Goal: Transaction & Acquisition: Download file/media

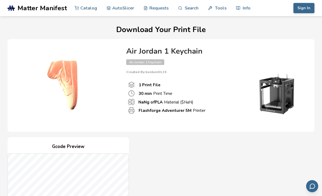
click at [305, 12] on button "Sign In" at bounding box center [303, 8] width 21 height 10
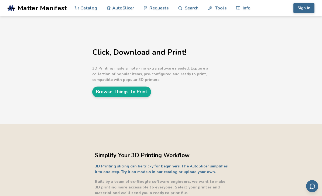
click at [310, 9] on button "Sign In" at bounding box center [303, 8] width 21 height 10
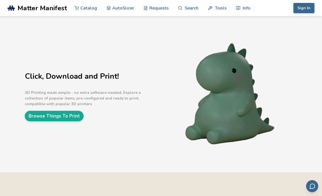
click at [307, 9] on button "Sign In" at bounding box center [303, 8] width 21 height 10
click at [303, 6] on button "Sign In" at bounding box center [303, 8] width 21 height 10
click at [303, 9] on button "Sign In" at bounding box center [303, 8] width 21 height 10
click at [301, 8] on button "Sign In" at bounding box center [303, 8] width 21 height 10
click at [306, 7] on button "Sign In" at bounding box center [303, 8] width 21 height 10
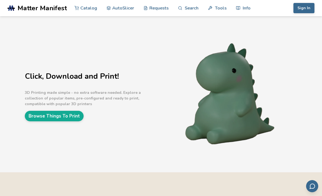
click at [304, 9] on button "Sign In" at bounding box center [303, 8] width 21 height 10
click at [304, 8] on button "Sign In" at bounding box center [303, 8] width 21 height 10
click at [306, 11] on button "Sign In" at bounding box center [303, 8] width 21 height 10
click at [306, 10] on button "Sign In" at bounding box center [303, 8] width 21 height 10
click at [304, 13] on button "Sign In" at bounding box center [303, 8] width 21 height 10
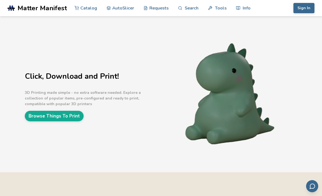
click at [303, 13] on button "Sign In" at bounding box center [303, 8] width 21 height 10
click at [297, 13] on button "Sign In" at bounding box center [303, 8] width 21 height 10
click at [299, 16] on div "Sign In Catalog AutoSlicer Requests Search Tools Info Catalog AutoSlicer Reques…" at bounding box center [286, 8] width 56 height 16
click at [304, 11] on button "Sign In" at bounding box center [303, 8] width 21 height 10
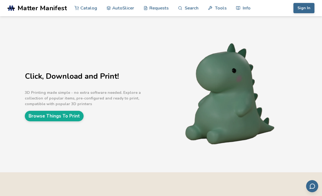
scroll to position [2, 0]
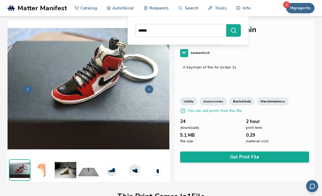
click at [301, 9] on button "Mgregorits" at bounding box center [300, 8] width 28 height 10
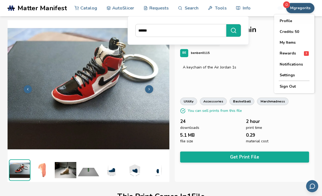
click at [255, 58] on div "Air Jordan 1 Keychain Fashion & Wearables BE benben0115 A keychain of the Air J…" at bounding box center [245, 101] width 140 height 162
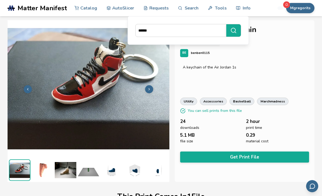
click at [273, 152] on button "Get Print File" at bounding box center [244, 156] width 129 height 11
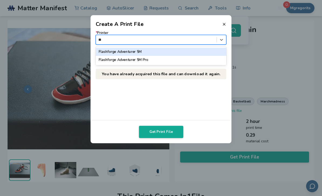
click at [142, 50] on div "Flashforge Adventurer 5M" at bounding box center [161, 52] width 130 height 8
type input "**"
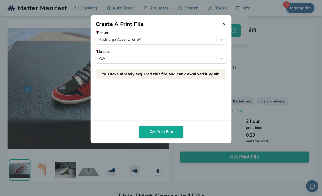
click at [169, 134] on button "Get Print File" at bounding box center [161, 132] width 44 height 12
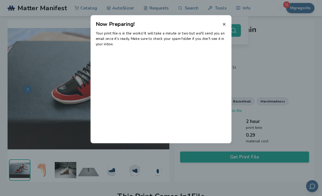
click at [228, 23] on header "Now Preparing!" at bounding box center [161, 21] width 141 height 13
click at [226, 24] on icon at bounding box center [224, 24] width 4 height 4
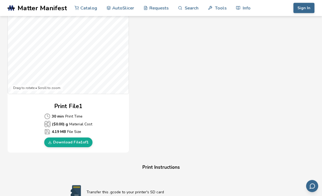
scroll to position [191, 0]
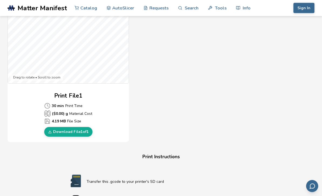
click at [71, 134] on link "Download File 1 of 1" at bounding box center [68, 132] width 48 height 10
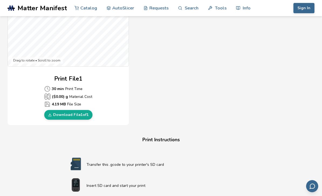
scroll to position [208, 0]
click at [66, 114] on link "Download File 1 of 1" at bounding box center [68, 115] width 48 height 10
click at [304, 8] on button "Sign In" at bounding box center [303, 8] width 21 height 10
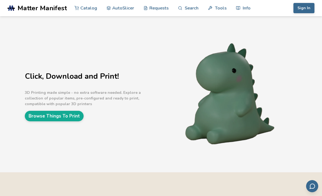
click at [306, 6] on button "Sign In" at bounding box center [303, 8] width 21 height 10
click at [304, 9] on button "Sign In" at bounding box center [303, 8] width 21 height 10
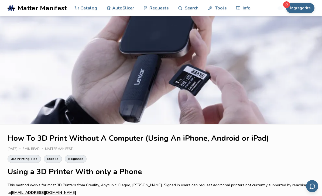
click at [302, 8] on button "Mgregorits" at bounding box center [300, 8] width 28 height 10
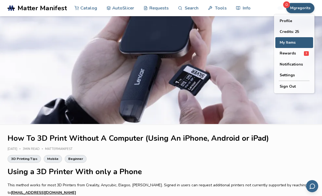
click at [292, 43] on button "My Items" at bounding box center [294, 42] width 38 height 11
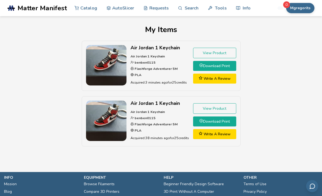
click at [213, 65] on link "Download Print" at bounding box center [214, 66] width 43 height 10
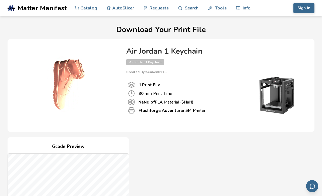
click at [303, 9] on button "Sign In" at bounding box center [303, 8] width 21 height 10
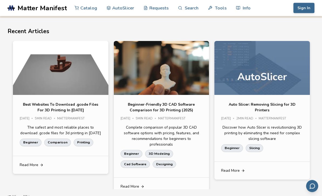
scroll to position [878, 0]
click at [306, 9] on button "Sign In" at bounding box center [303, 8] width 21 height 10
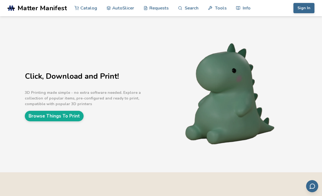
click at [303, 9] on button "Sign In" at bounding box center [303, 8] width 21 height 10
click at [304, 6] on button "Sign In" at bounding box center [303, 8] width 21 height 10
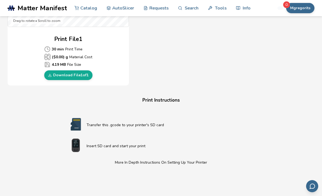
scroll to position [247, 0]
click at [68, 74] on link "Download File 1 of 1" at bounding box center [68, 76] width 48 height 10
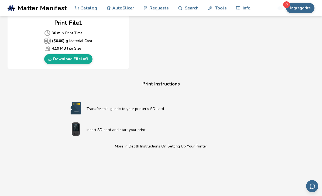
scroll to position [265, 0]
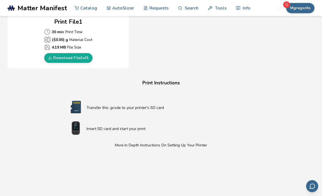
click at [70, 56] on link "Download File 1 of 1" at bounding box center [68, 58] width 48 height 10
click at [53, 96] on div "Print Instructions Transfer this .gcode to your printer's SD card Insert SD car…" at bounding box center [161, 175] width 216 height 192
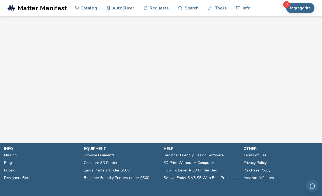
scroll to position [424, 0]
